Goal: Check status: Check status

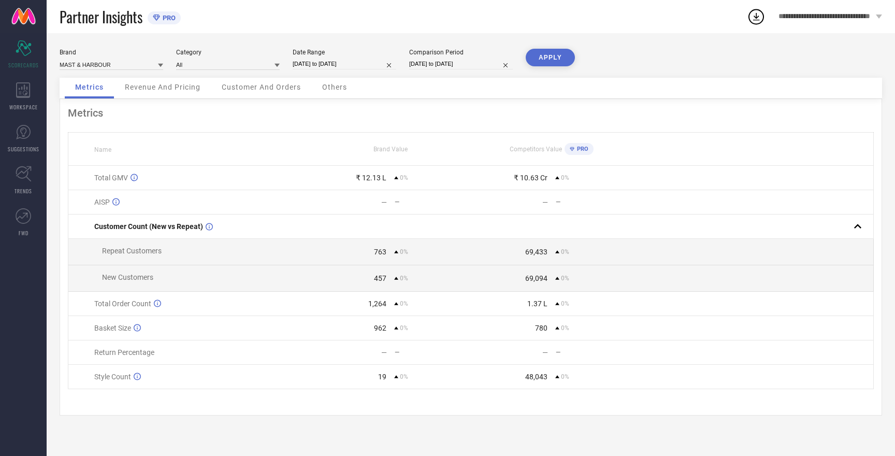
click at [544, 60] on button "APPLY" at bounding box center [550, 58] width 49 height 18
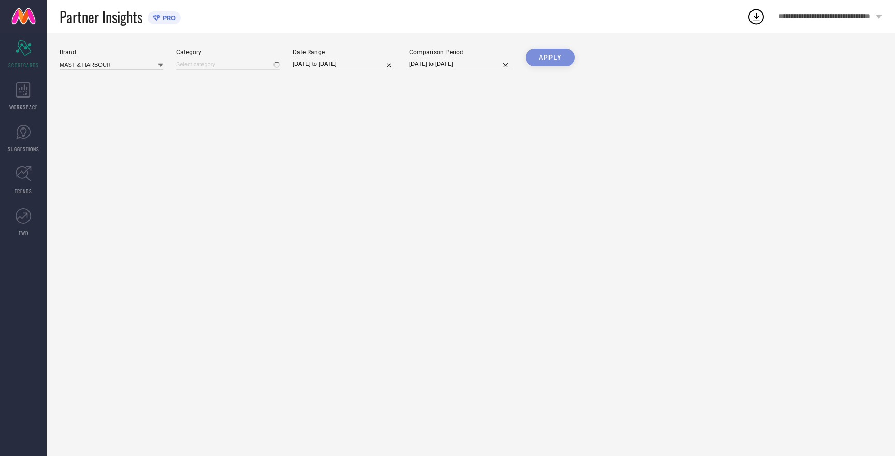
type input "All"
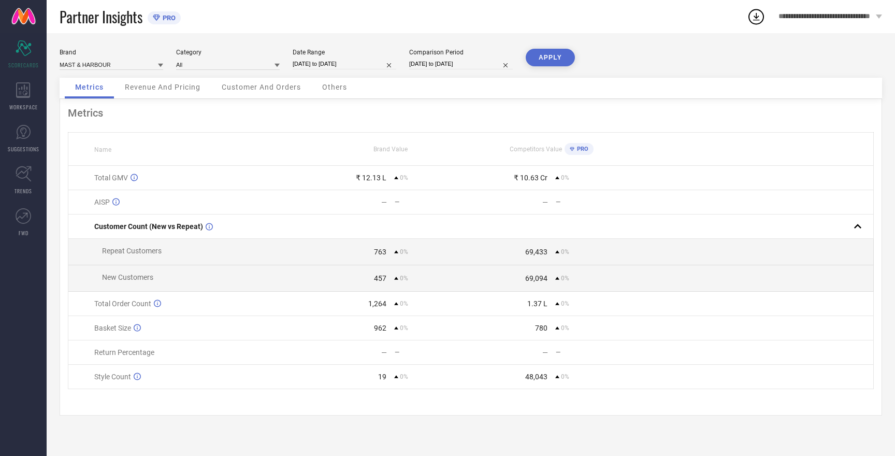
select select "9"
select select "2025"
select select "10"
select select "2025"
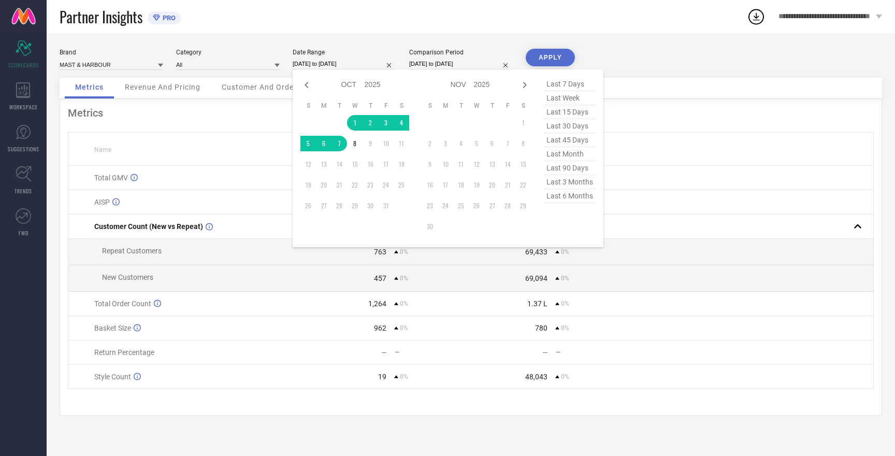
click at [316, 65] on input "[DATE] to [DATE]" at bounding box center [345, 64] width 104 height 11
click at [307, 87] on icon at bounding box center [307, 85] width 4 height 6
select select "8"
select select "2025"
select select "9"
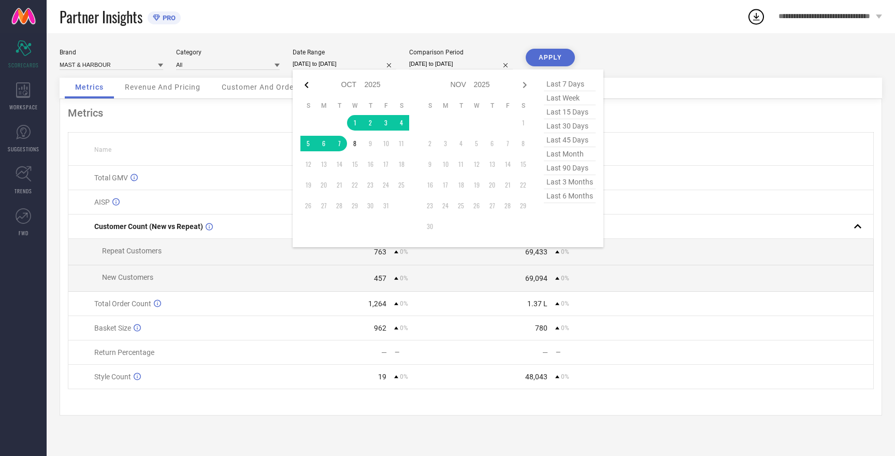
select select "2025"
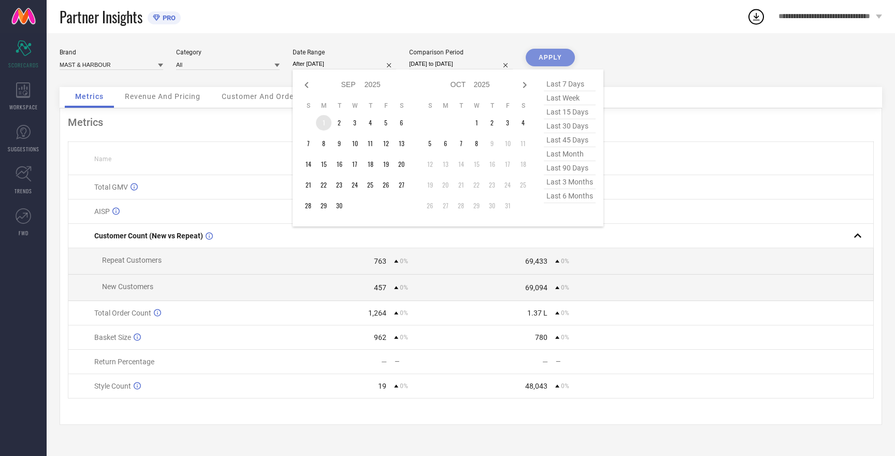
click at [324, 122] on td "1" at bounding box center [324, 123] width 16 height 16
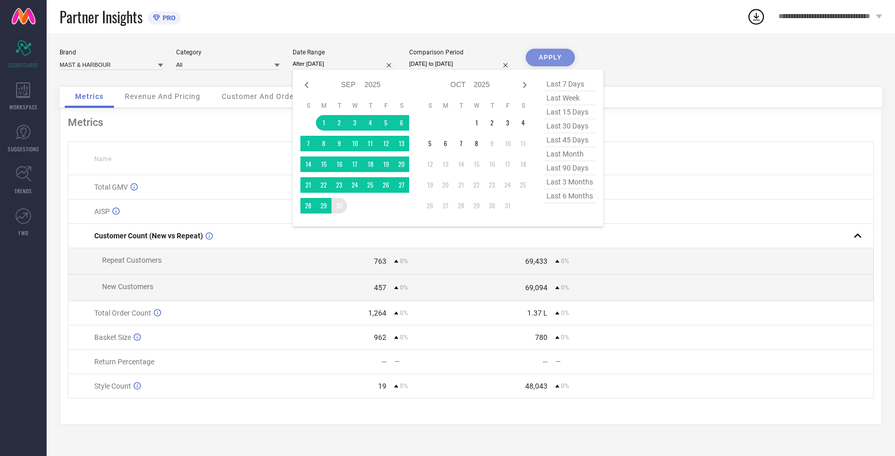
type input "[DATE] to [DATE]"
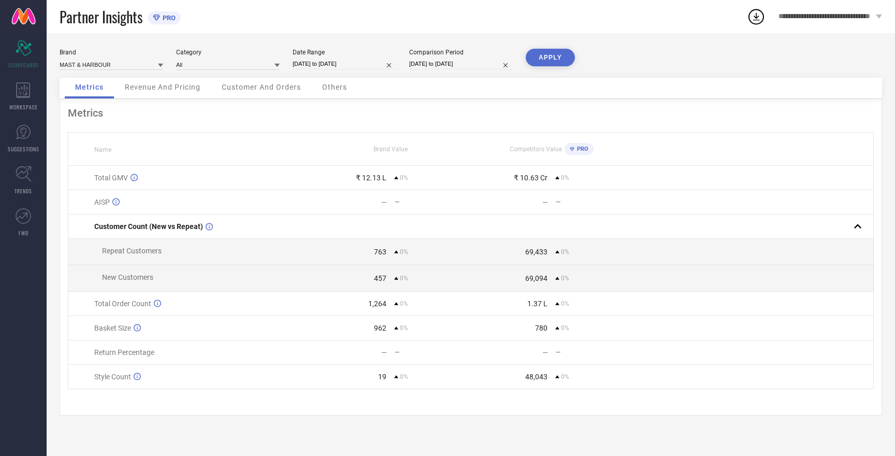
select select "9"
select select "2025"
select select "10"
select select "2025"
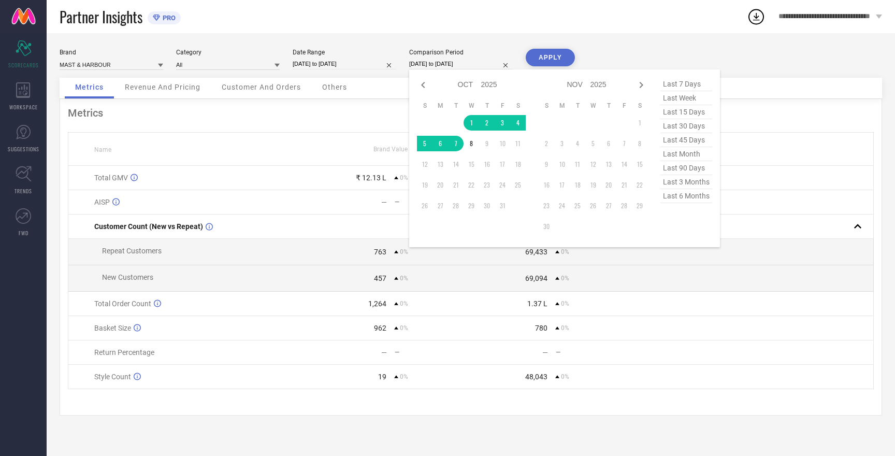
click at [428, 61] on input "[DATE] to [DATE]" at bounding box center [461, 64] width 104 height 11
click at [423, 84] on icon at bounding box center [423, 85] width 12 height 12
select select "8"
select select "2025"
select select "9"
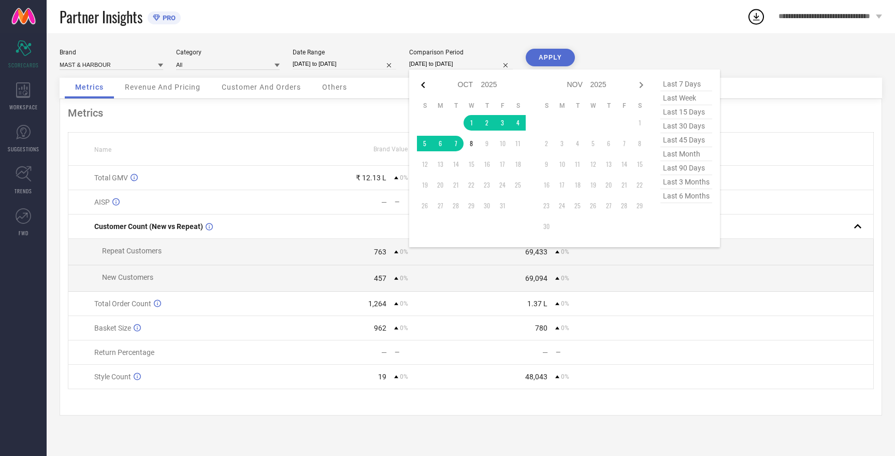
select select "2025"
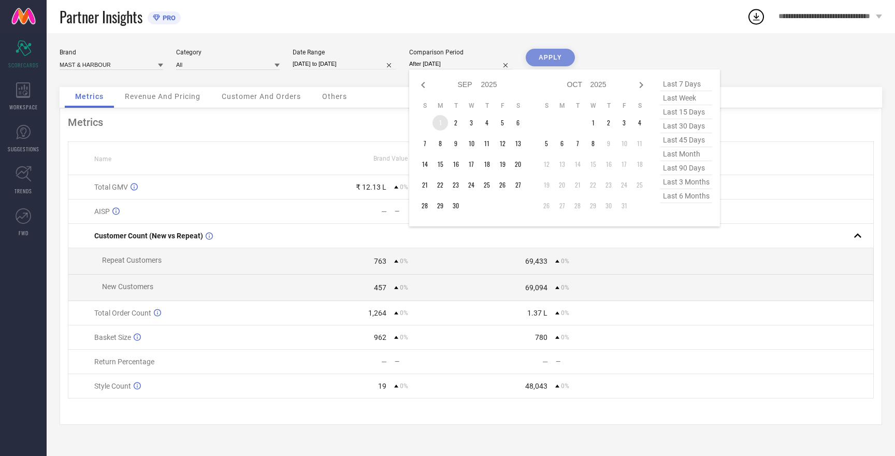
click at [440, 125] on td "1" at bounding box center [440, 123] width 16 height 16
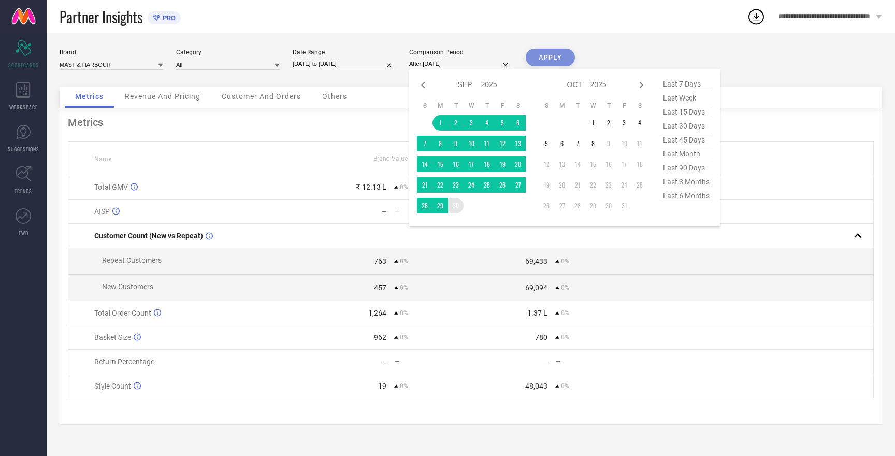
type input "[DATE] to [DATE]"
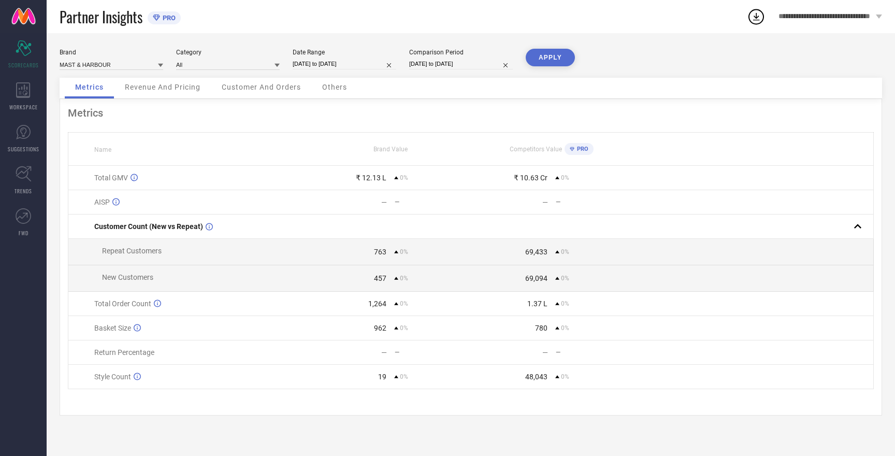
click at [539, 61] on button "APPLY" at bounding box center [550, 58] width 49 height 18
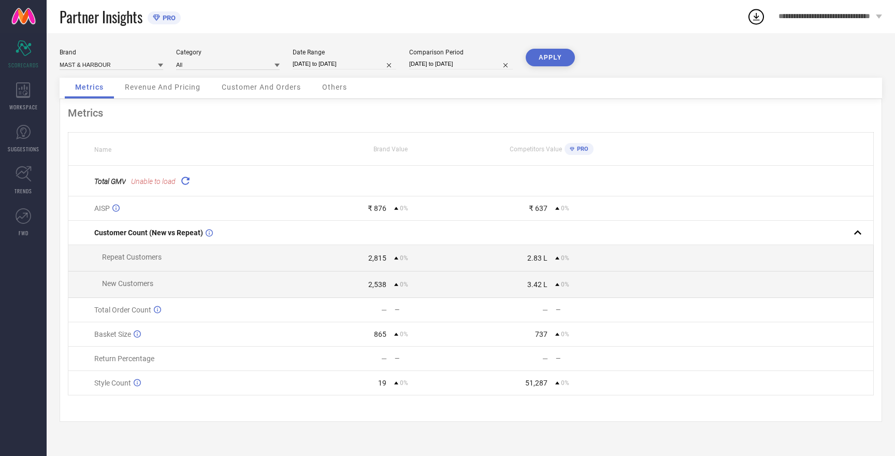
click at [539, 61] on button "APPLY" at bounding box center [550, 58] width 49 height 18
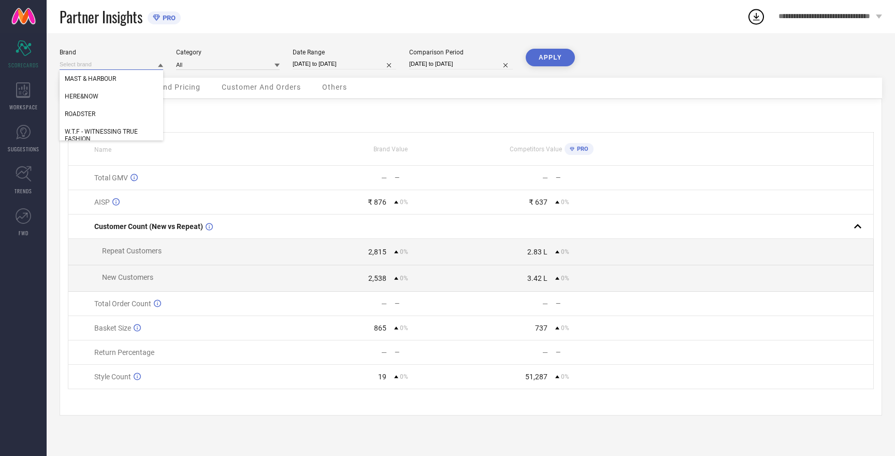
click at [99, 66] on input at bounding box center [112, 64] width 104 height 11
click at [92, 96] on span "HERE&NOW" at bounding box center [82, 96] width 34 height 7
type input "All"
click at [549, 53] on button "APPLY" at bounding box center [550, 58] width 49 height 18
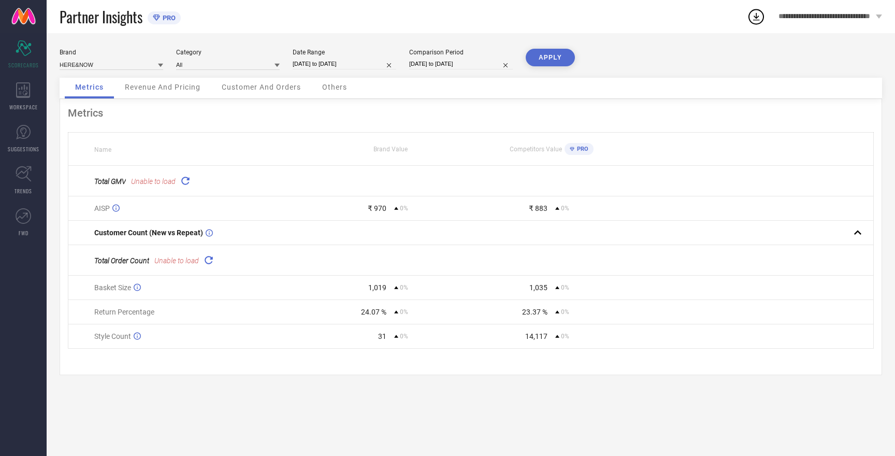
click at [548, 53] on button "APPLY" at bounding box center [550, 58] width 49 height 18
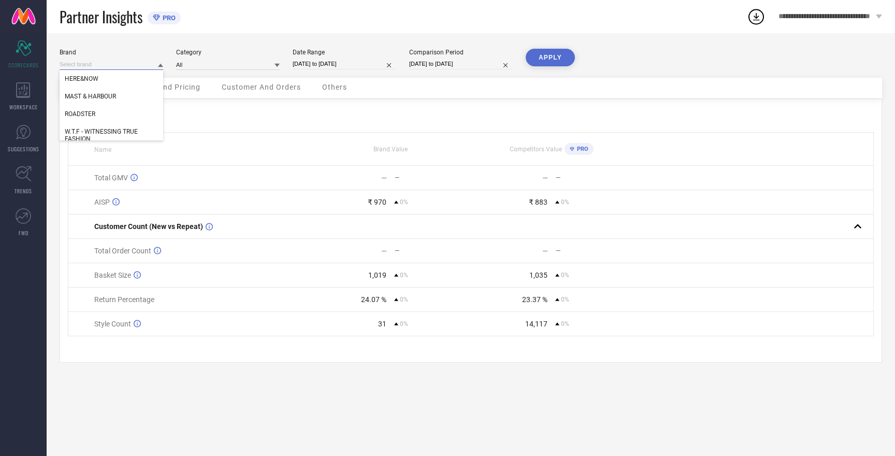
click at [83, 64] on input at bounding box center [112, 64] width 104 height 11
click at [91, 97] on span "MAST & HARBOUR" at bounding box center [90, 96] width 51 height 7
type input "All"
click at [549, 53] on button "APPLY" at bounding box center [550, 58] width 49 height 18
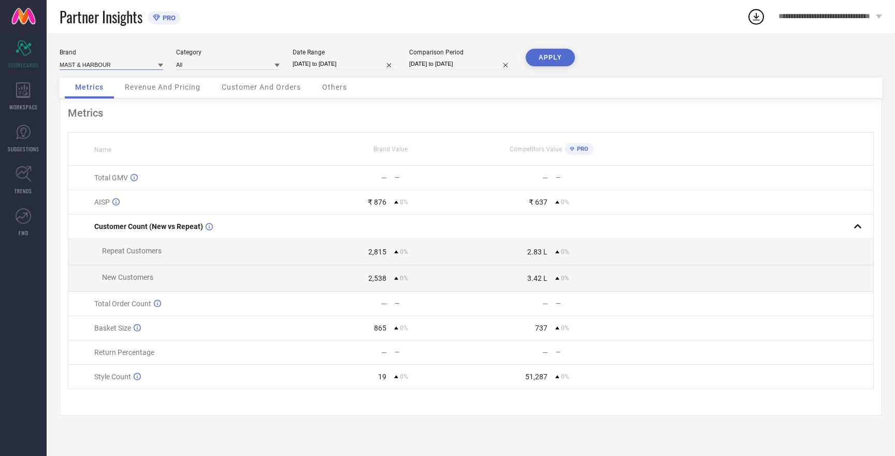
click at [83, 65] on input at bounding box center [112, 64] width 104 height 11
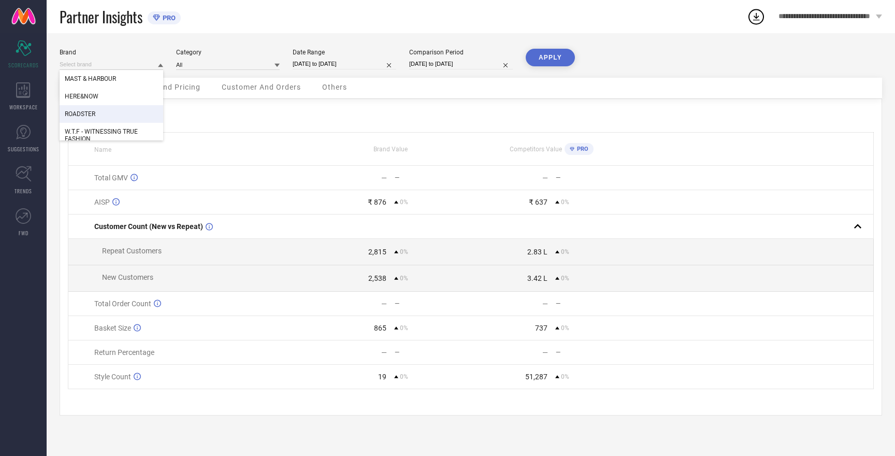
click at [85, 120] on div "ROADSTER" at bounding box center [112, 114] width 104 height 18
type input "All"
click at [545, 64] on button "APPLY" at bounding box center [550, 58] width 49 height 18
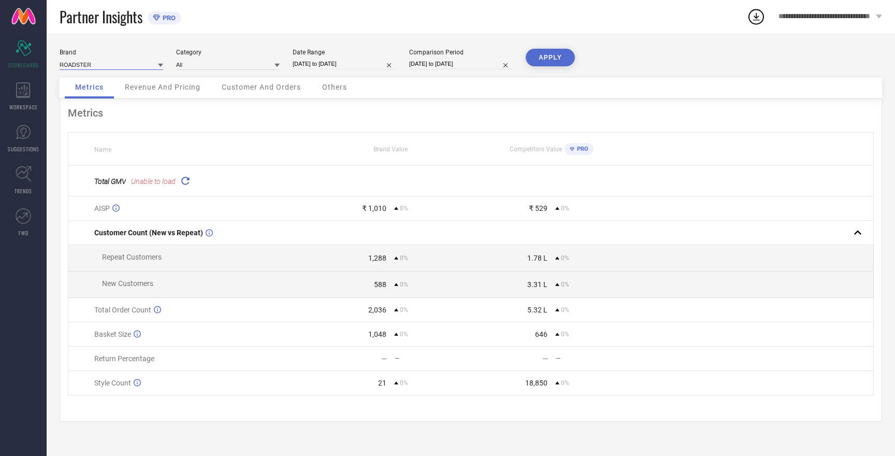
click at [82, 66] on input at bounding box center [112, 64] width 104 height 11
click at [87, 132] on span "W.T.F - WITNESSING TRUE FASHION" at bounding box center [111, 135] width 93 height 15
type input "All"
click at [552, 63] on button "APPLY" at bounding box center [550, 58] width 49 height 18
